Goal: Find specific fact: Find specific fact

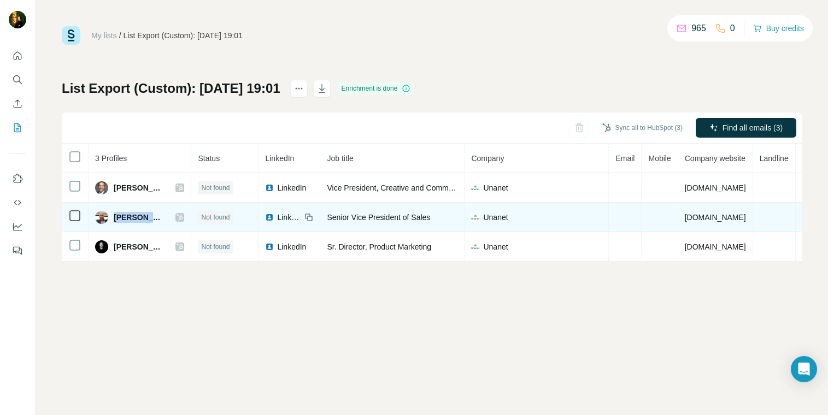
drag, startPoint x: 115, startPoint y: 217, endPoint x: 165, endPoint y: 217, distance: 49.7
click at [165, 217] on div "[PERSON_NAME]" at bounding box center [139, 217] width 89 height 13
copy div "[PERSON_NAME]"
